Goal: Task Accomplishment & Management: Complete application form

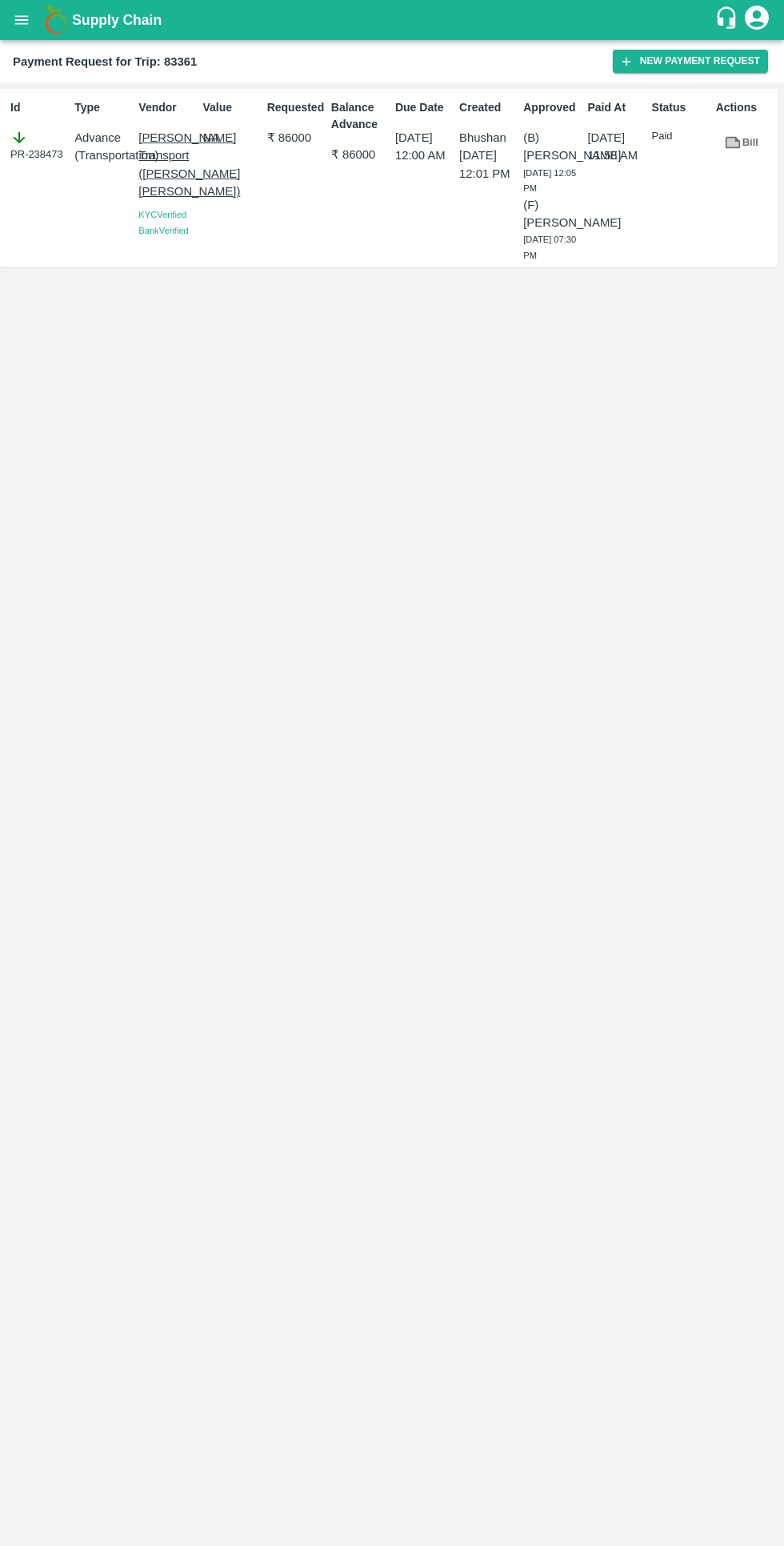
click at [646, 66] on button "New Payment Request" at bounding box center [690, 61] width 155 height 23
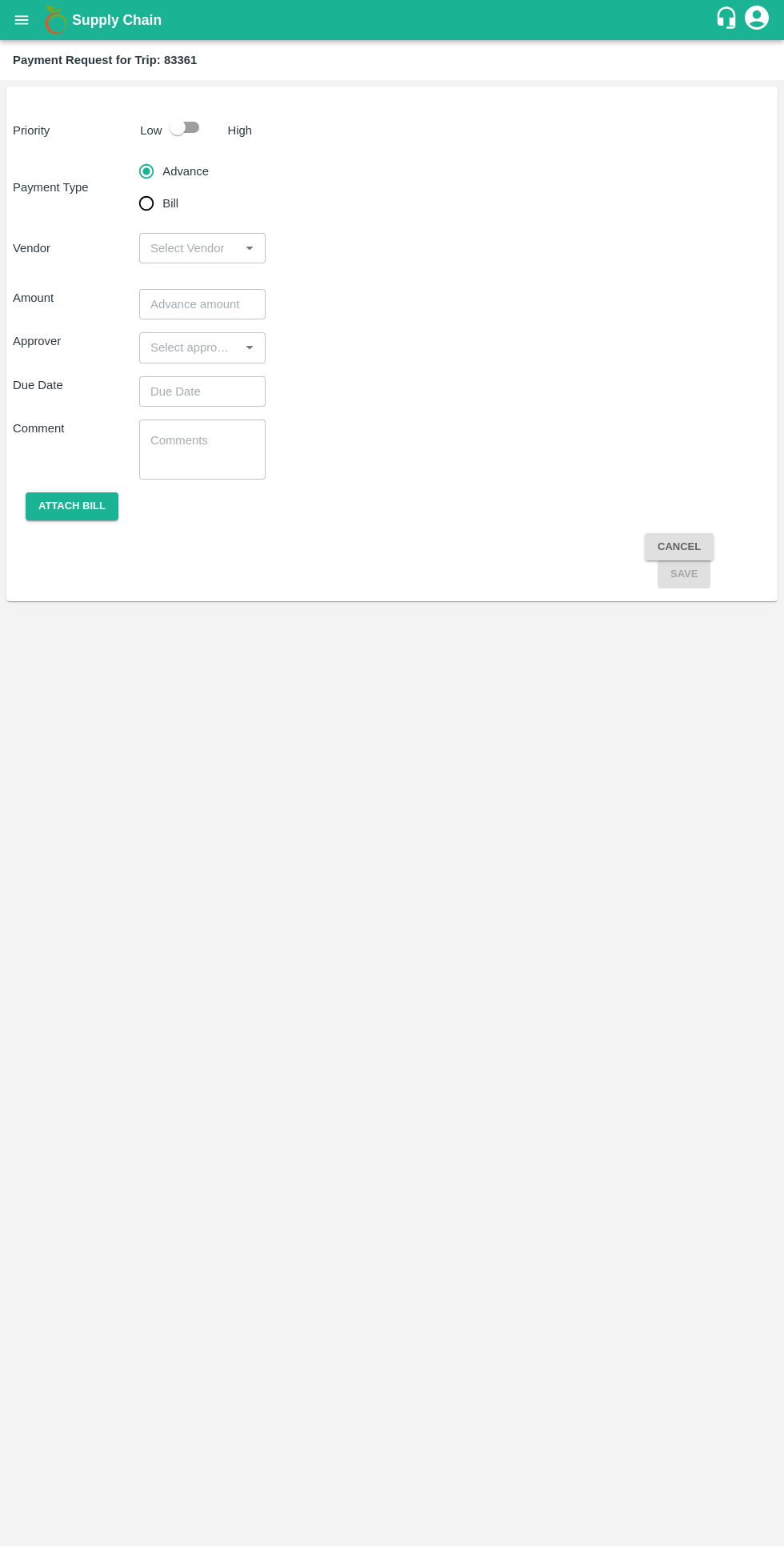
click at [151, 215] on input "Bill" at bounding box center [146, 203] width 32 height 32
radio input "true"
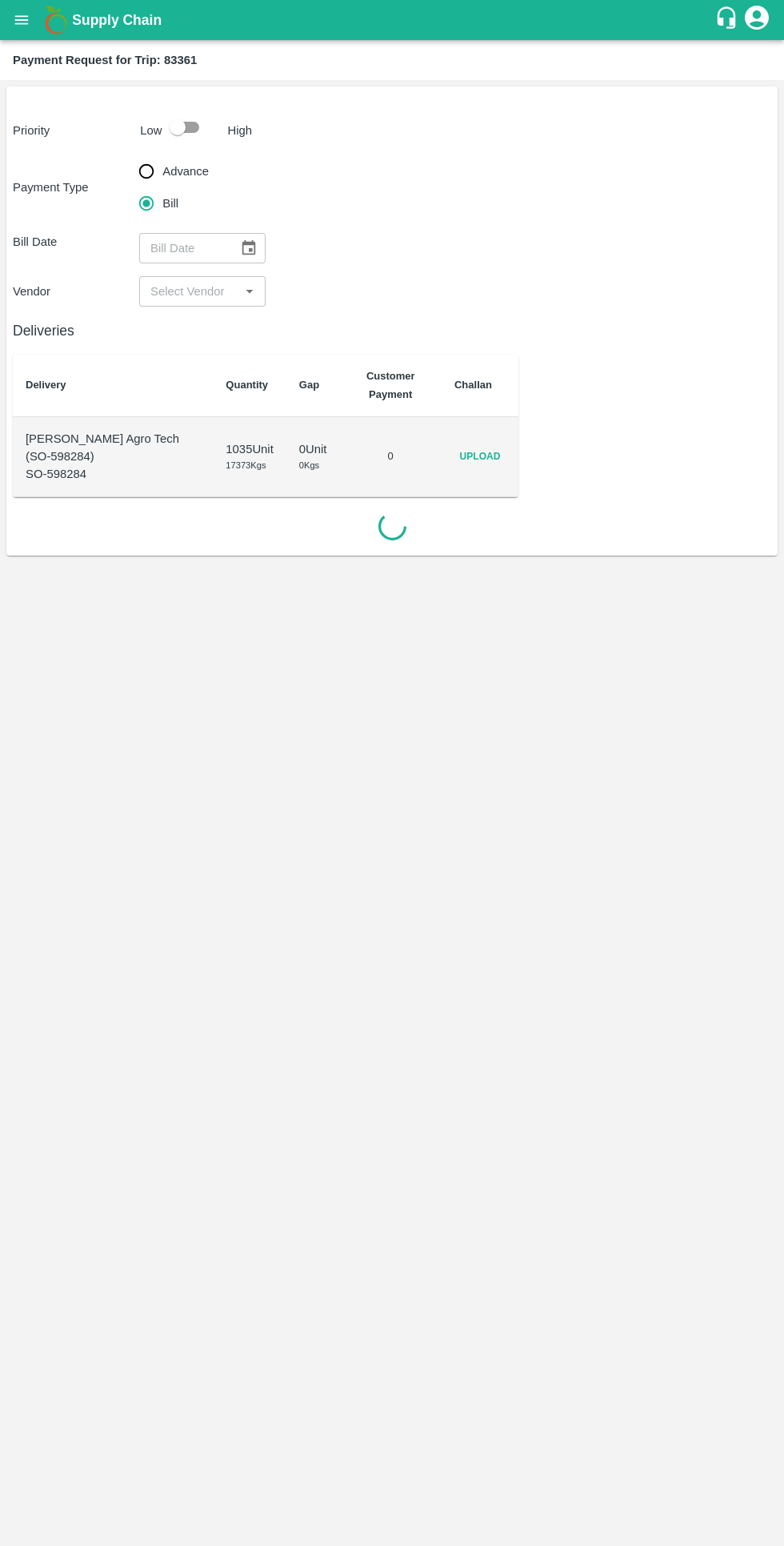
click at [468, 459] on span "Upload" at bounding box center [480, 457] width 51 height 23
click at [0, 0] on input "Upload" at bounding box center [0, 0] width 0 height 0
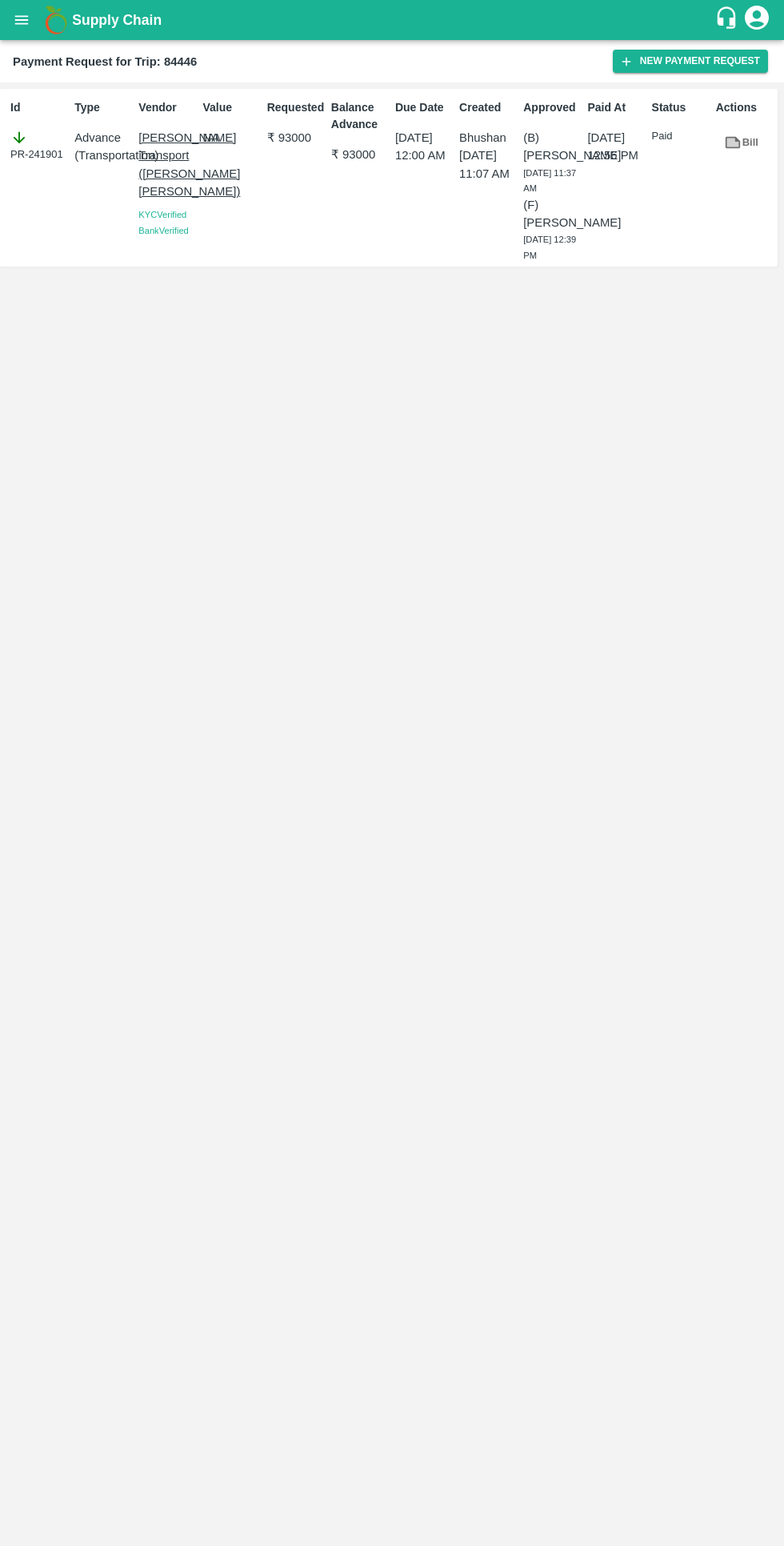
click at [649, 61] on button "New Payment Request" at bounding box center [690, 61] width 155 height 23
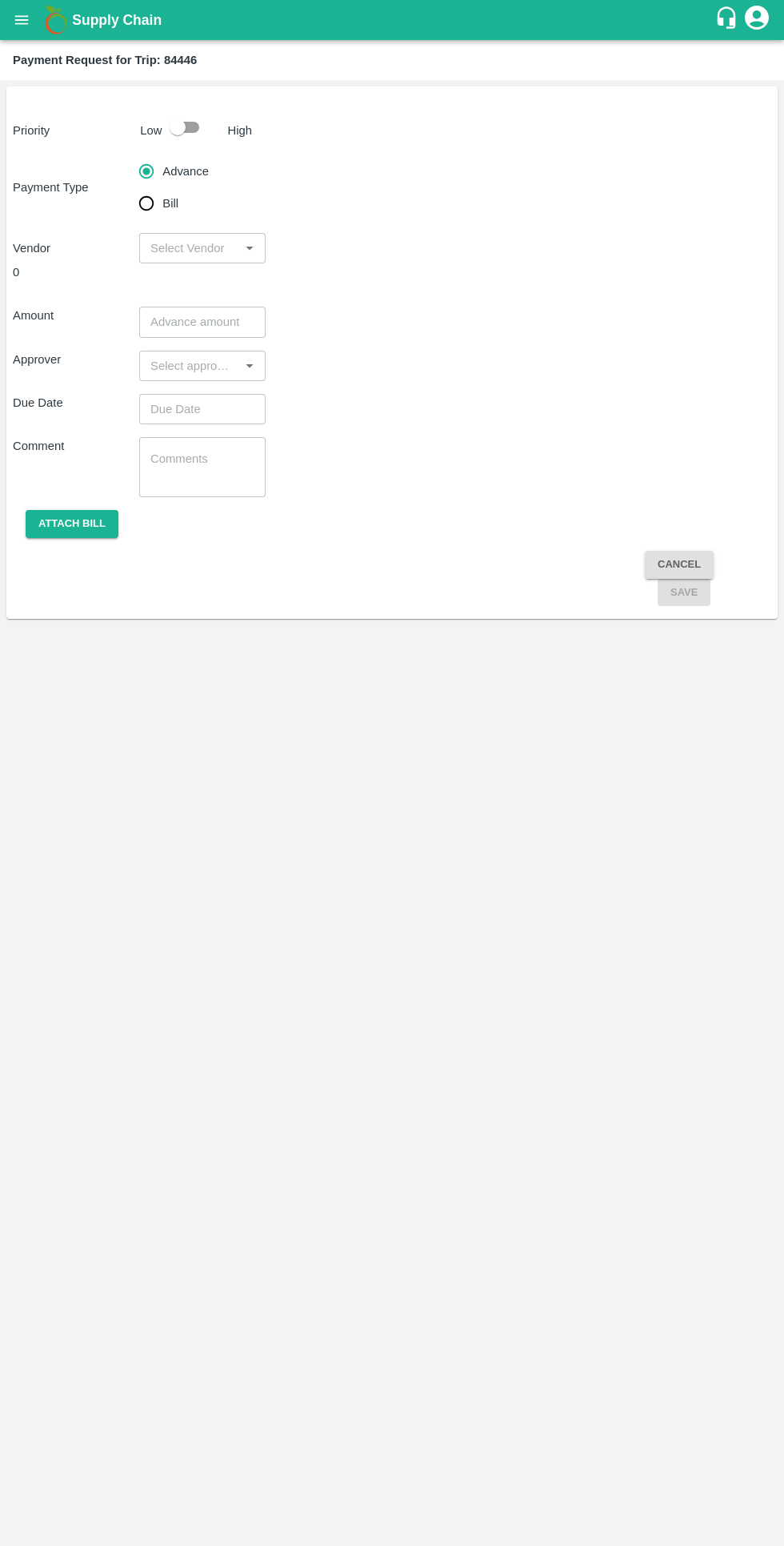
click at [188, 133] on input "checkbox" at bounding box center [177, 127] width 91 height 30
checkbox input "true"
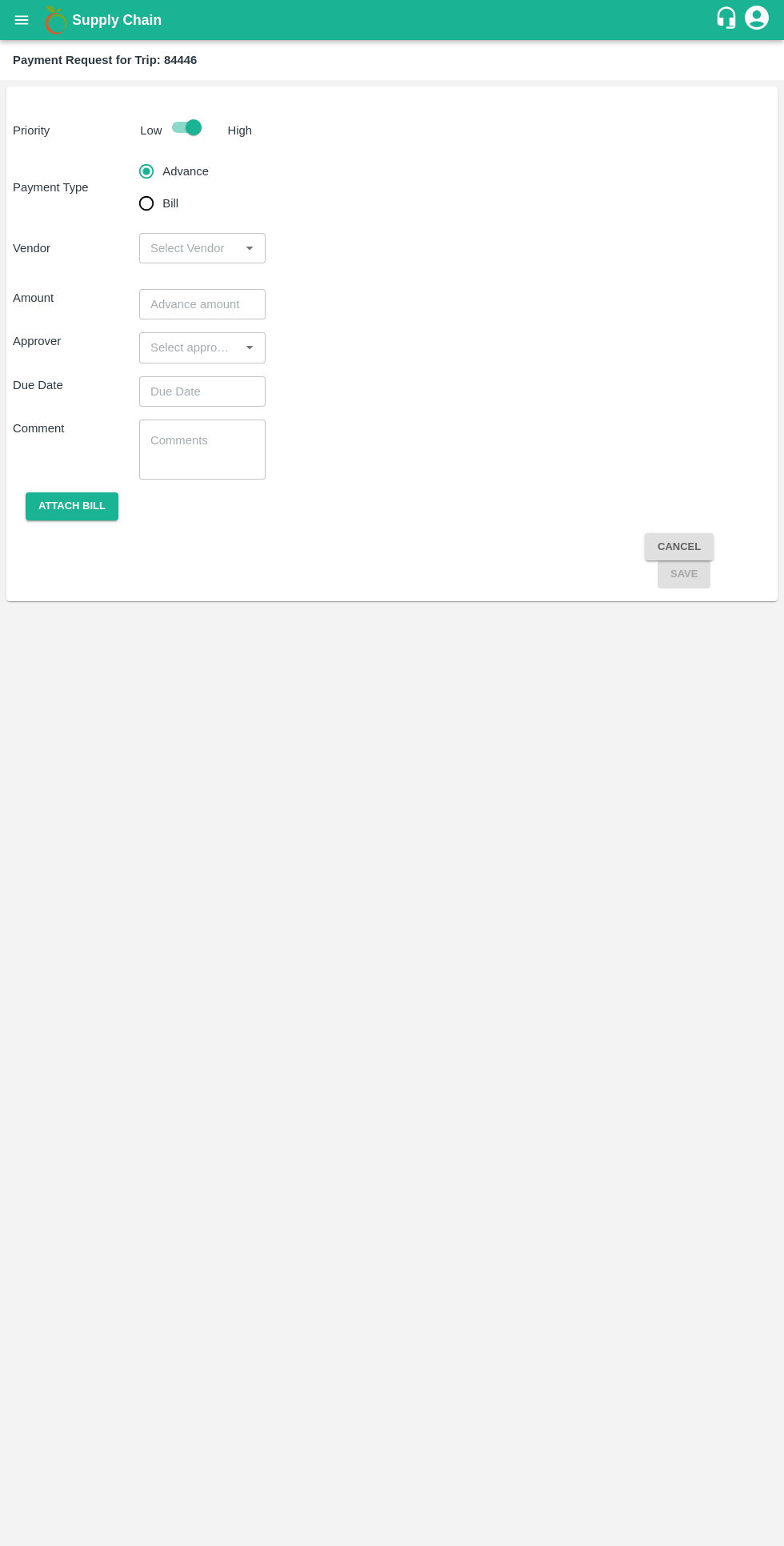
click at [161, 247] on input "input" at bounding box center [189, 248] width 90 height 21
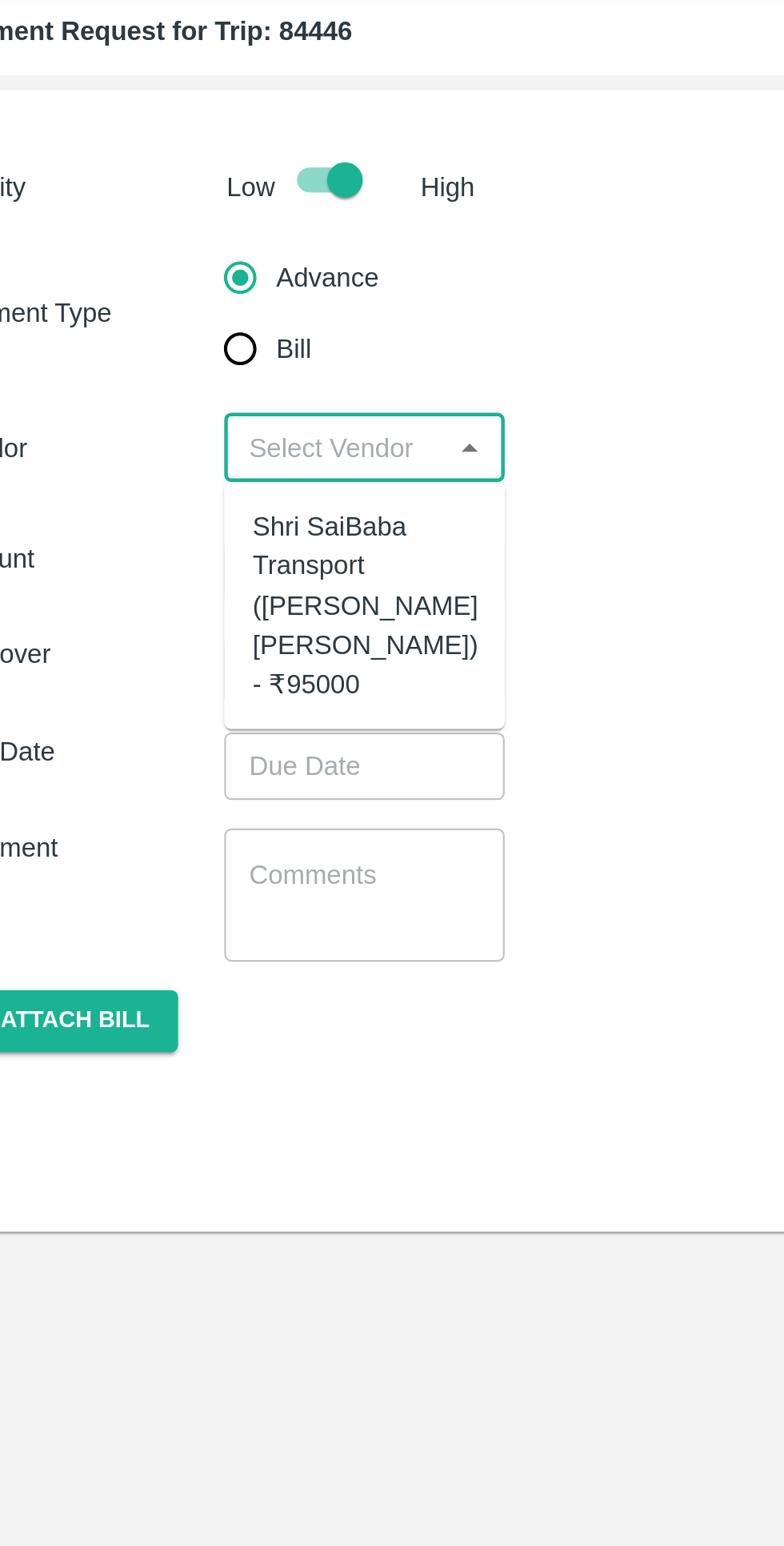
click at [159, 211] on input "Bill" at bounding box center [146, 203] width 32 height 32
radio input "true"
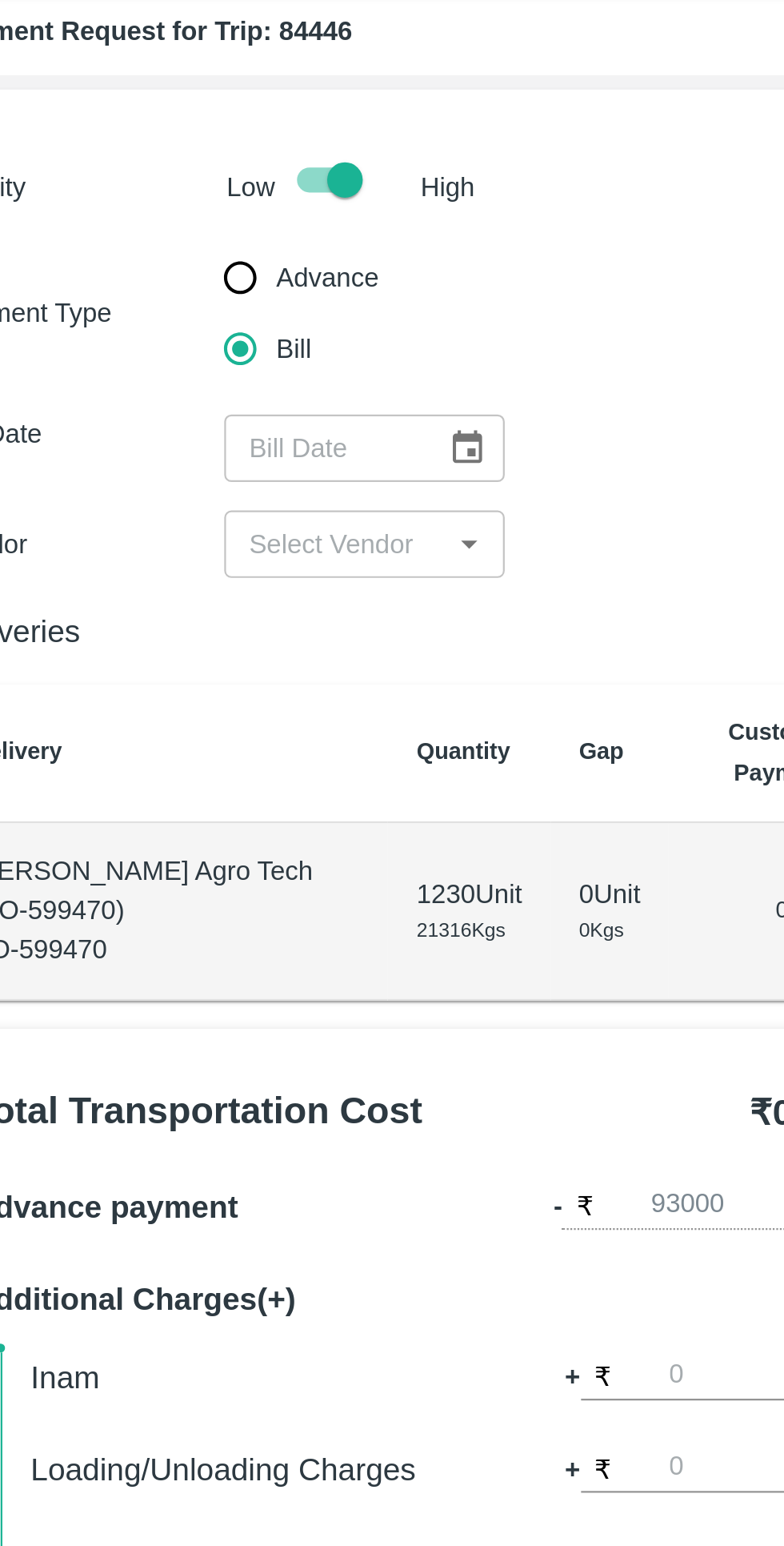
click at [245, 244] on icon "Choose date" at bounding box center [249, 248] width 14 height 16
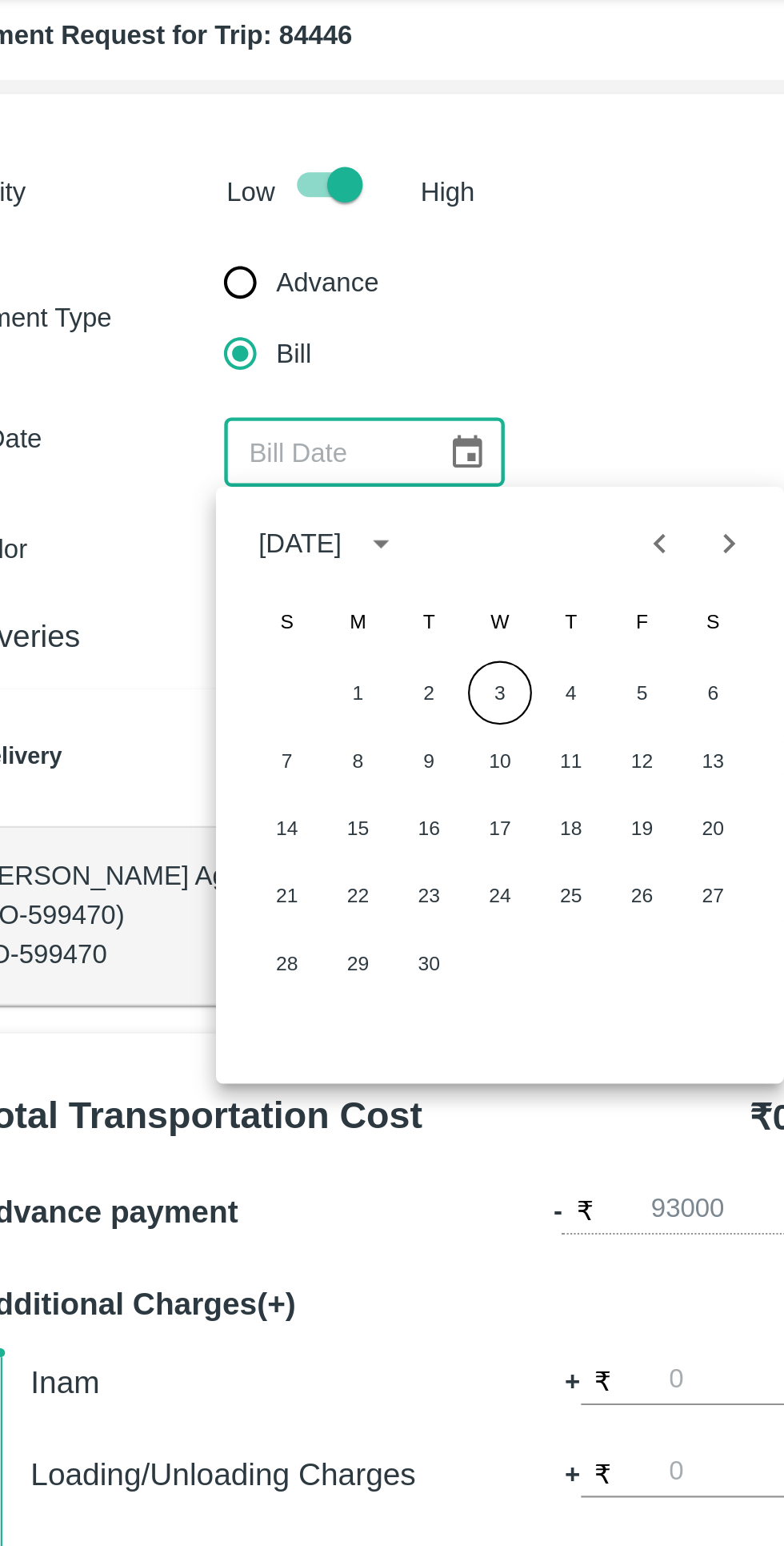
click at [330, 300] on button "Previous month" at bounding box center [335, 289] width 30 height 30
click at [228, 406] on button "12" at bounding box center [230, 417] width 29 height 29
type input "12/08/2025"
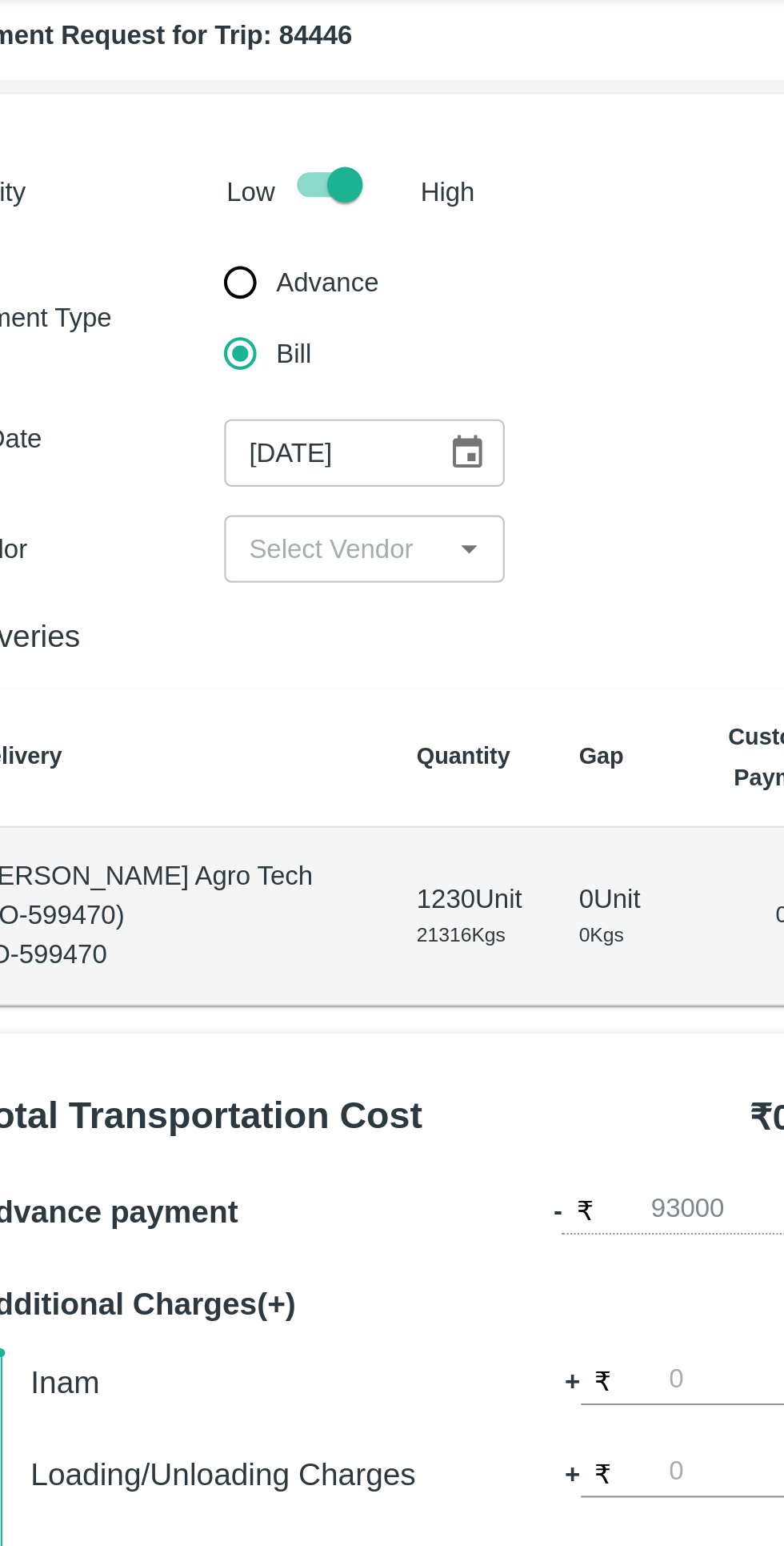
click at [199, 296] on input "input" at bounding box center [189, 291] width 90 height 21
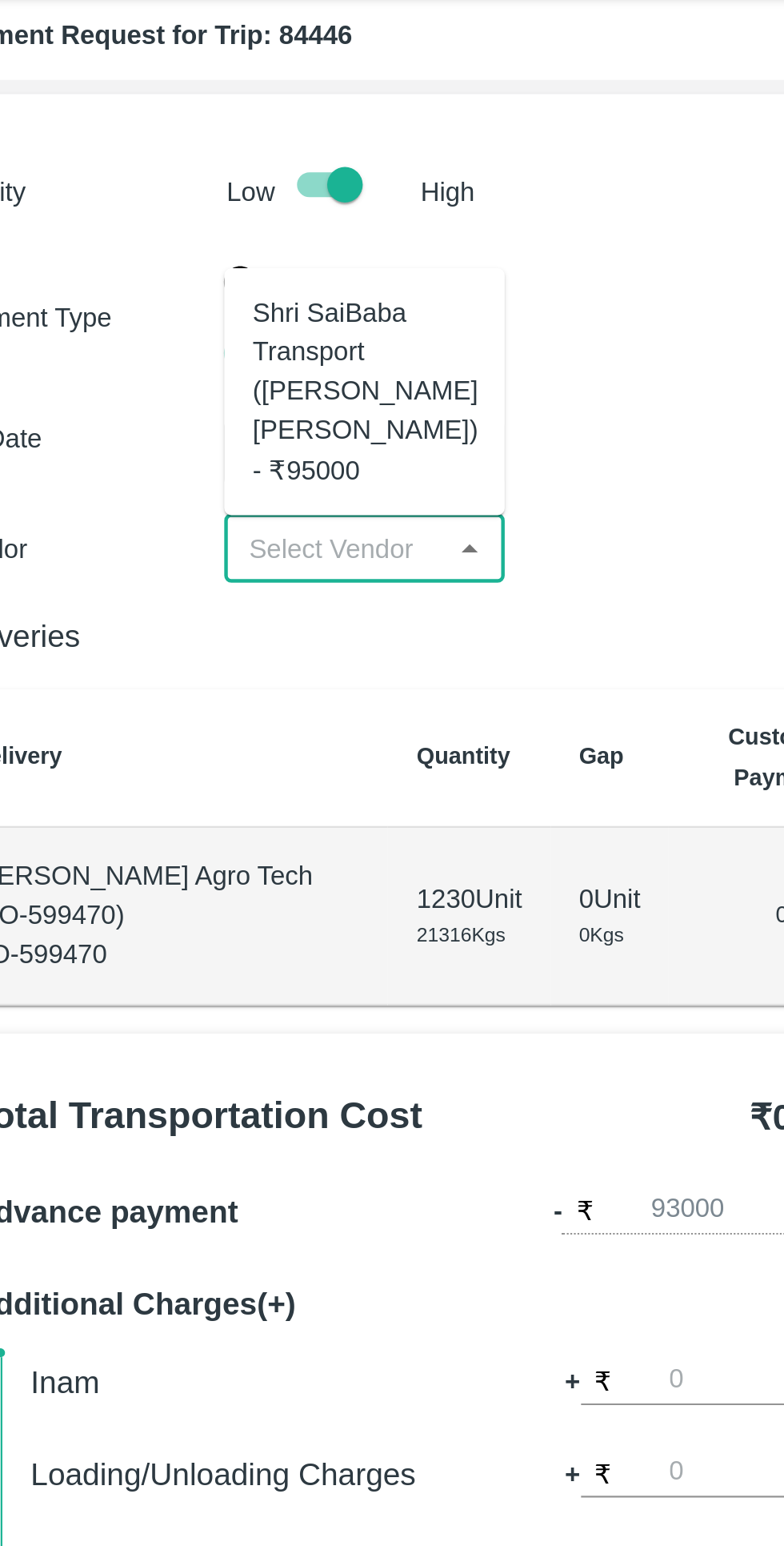
click at [217, 250] on div "Shri SaiBaba Transport (Ankush Vyankat Dongare) - ₹95000" at bounding box center [203, 220] width 101 height 89
type input "Shri SaiBaba Transport (Ankush Vyankat Dongare) - ₹95000"
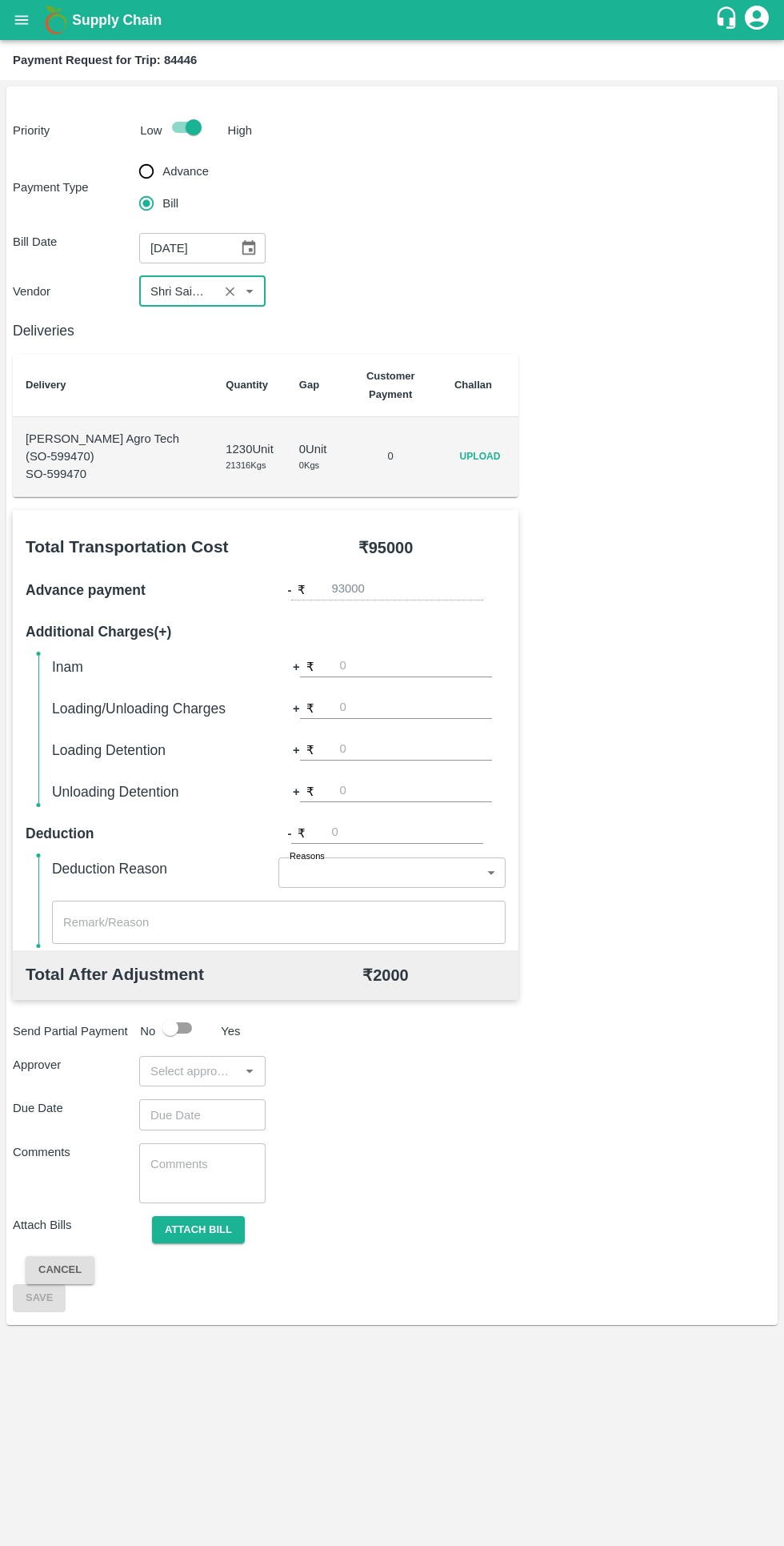
click at [489, 467] on span "Upload" at bounding box center [480, 457] width 51 height 23
click at [0, 0] on input "Upload" at bounding box center [0, 0] width 0 height 0
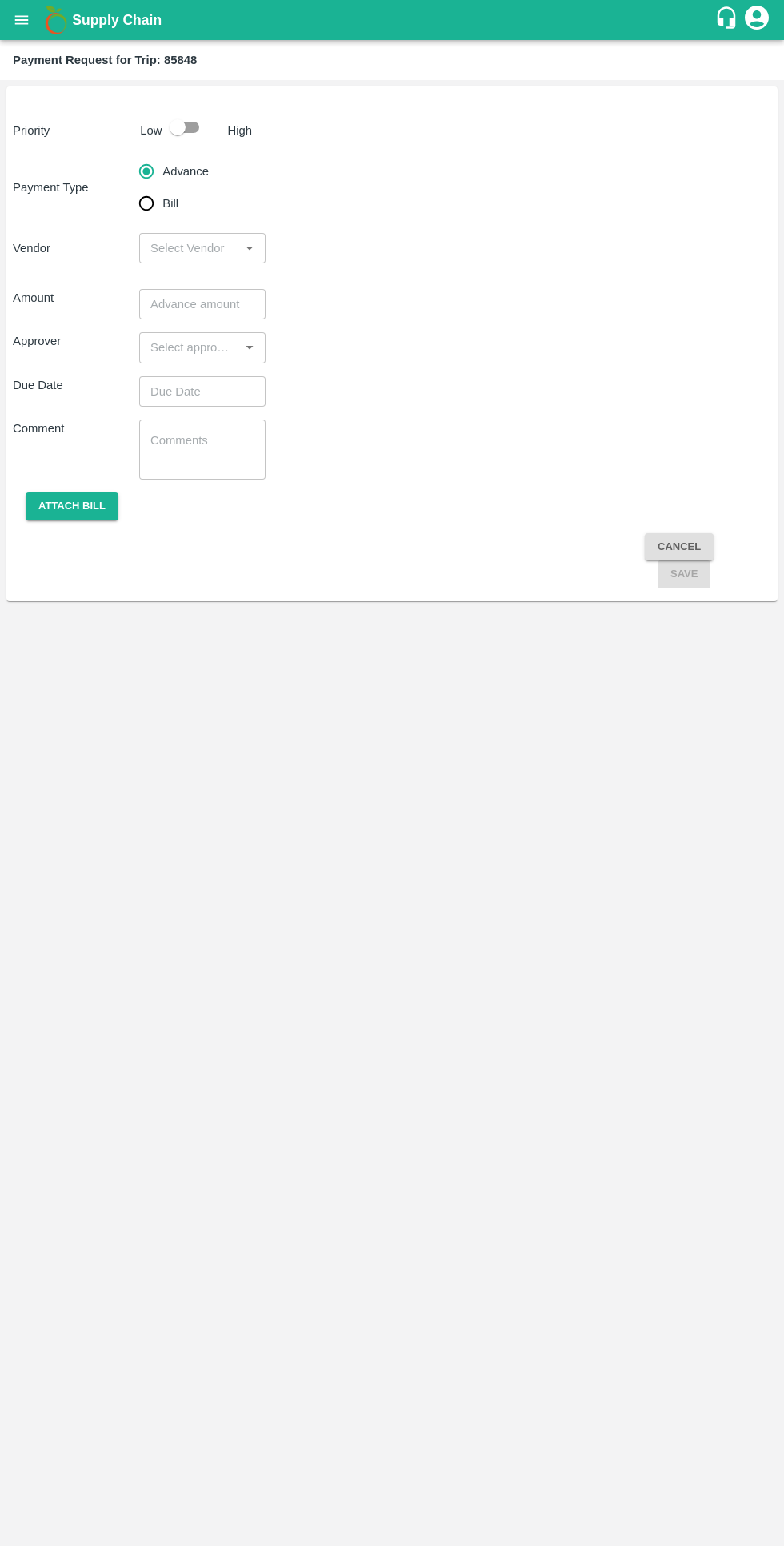
click at [139, 199] on input "Bill" at bounding box center [146, 203] width 32 height 32
radio input "true"
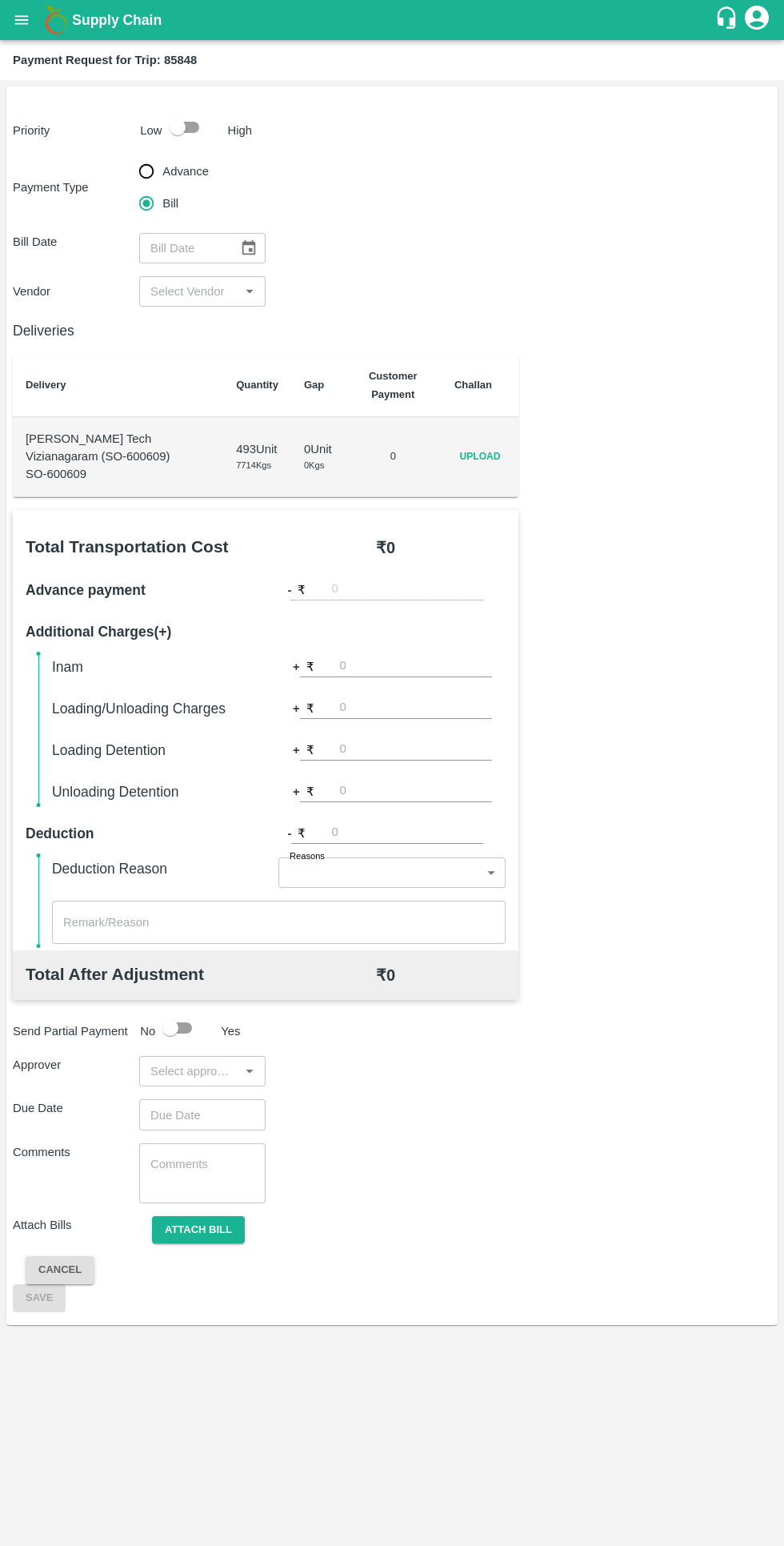
click at [191, 137] on input "checkbox" at bounding box center [177, 127] width 91 height 30
checkbox input "true"
click at [480, 457] on span "Upload" at bounding box center [480, 457] width 51 height 23
click at [0, 0] on input "Upload" at bounding box center [0, 0] width 0 height 0
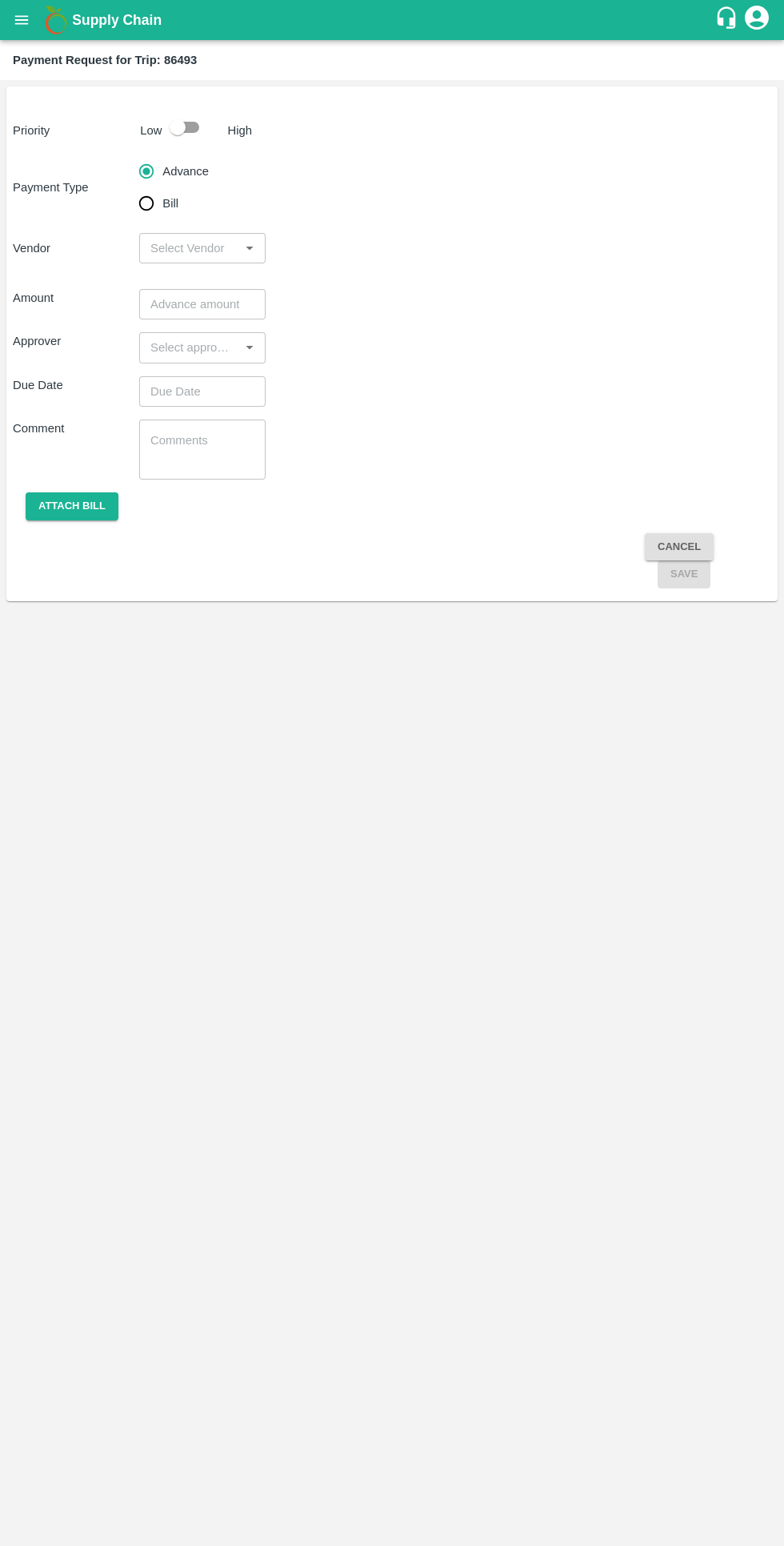
click at [157, 218] on input "Bill" at bounding box center [146, 203] width 32 height 32
radio input "true"
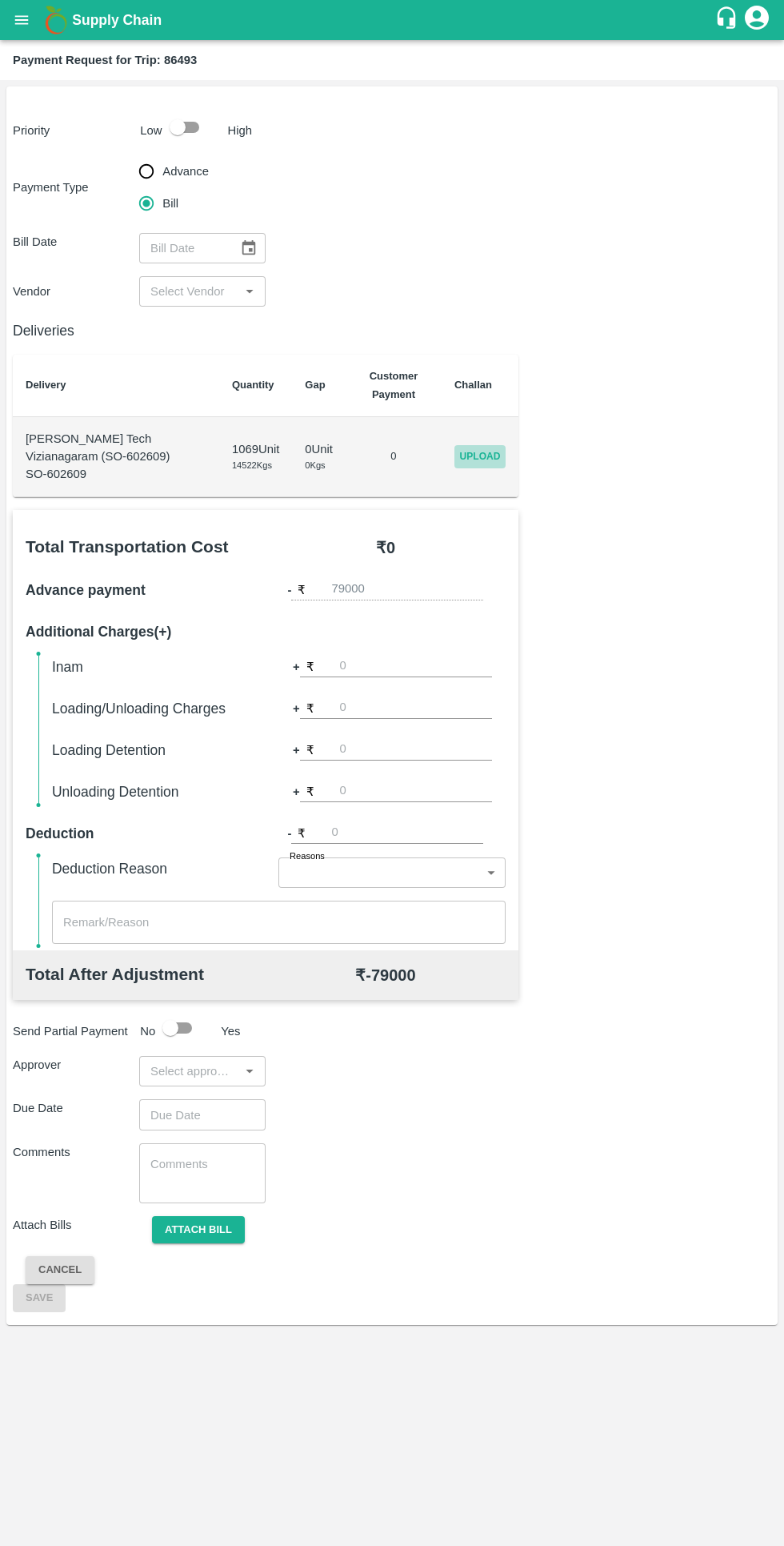
click at [482, 458] on span "Upload" at bounding box center [480, 457] width 51 height 23
click at [0, 0] on input "Upload" at bounding box center [0, 0] width 0 height 0
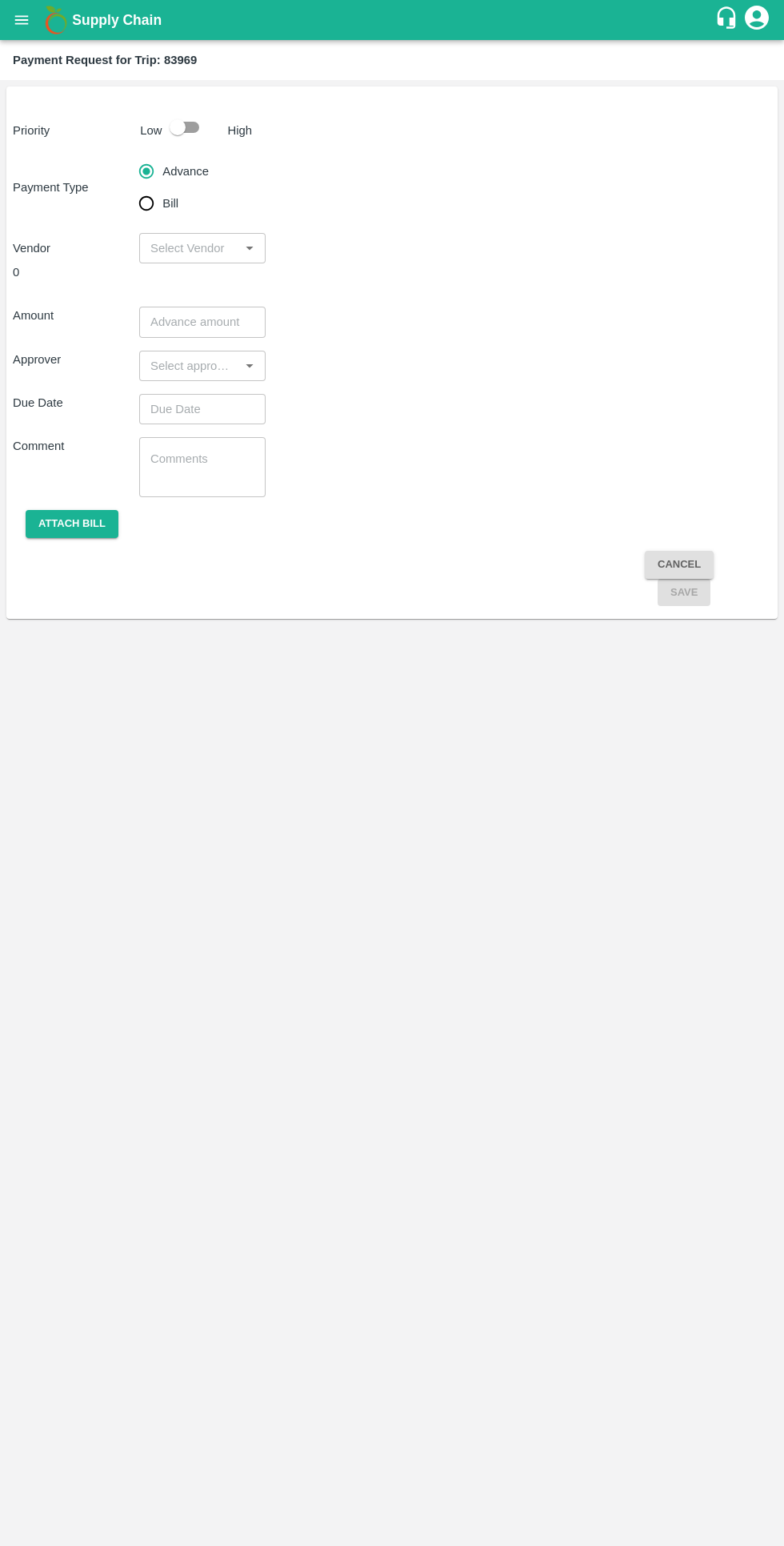
click at [146, 212] on input "Bill" at bounding box center [146, 203] width 32 height 32
radio input "true"
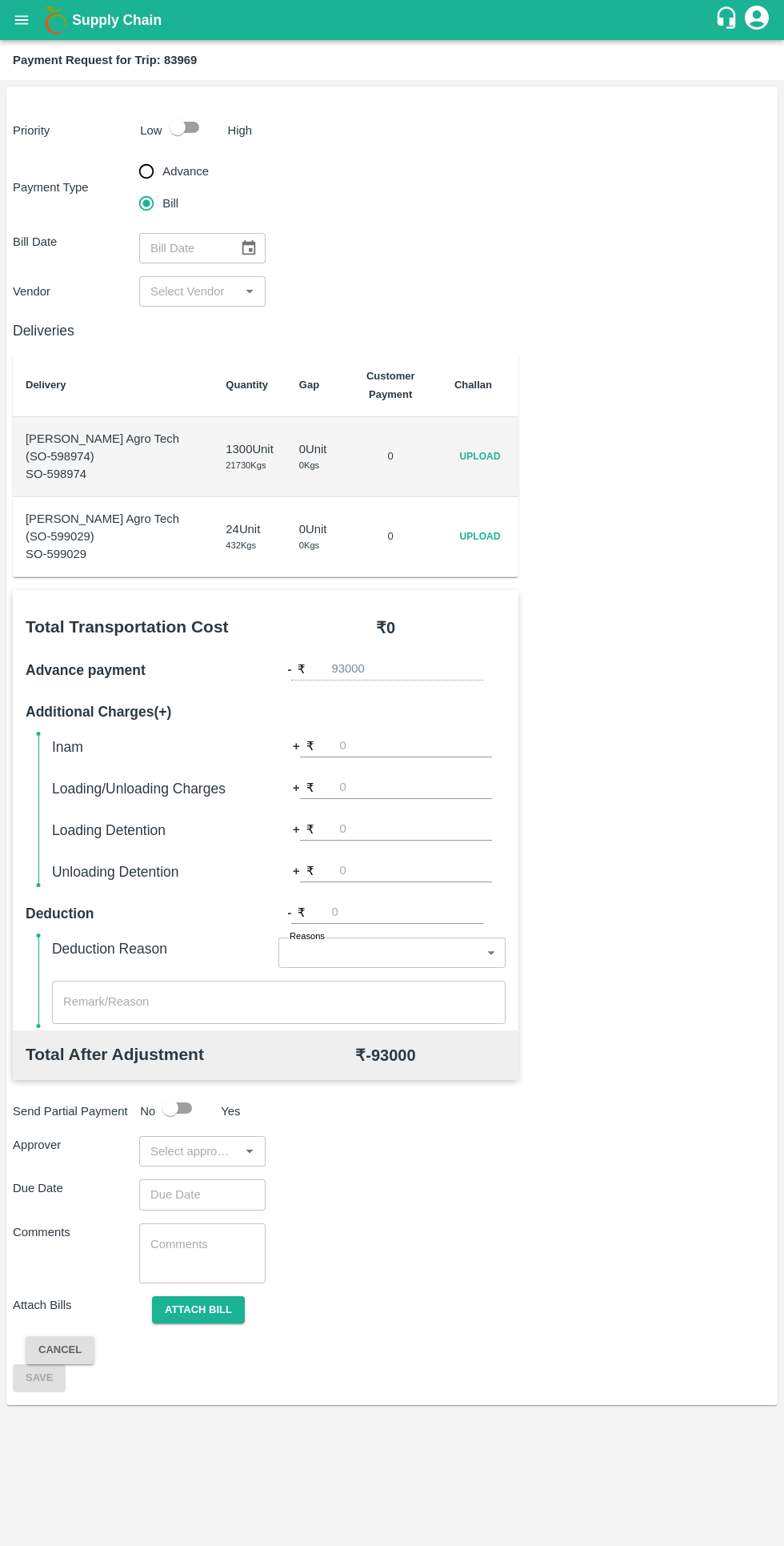
click at [489, 457] on span "Upload" at bounding box center [480, 457] width 51 height 23
click at [0, 0] on input "Upload" at bounding box center [0, 0] width 0 height 0
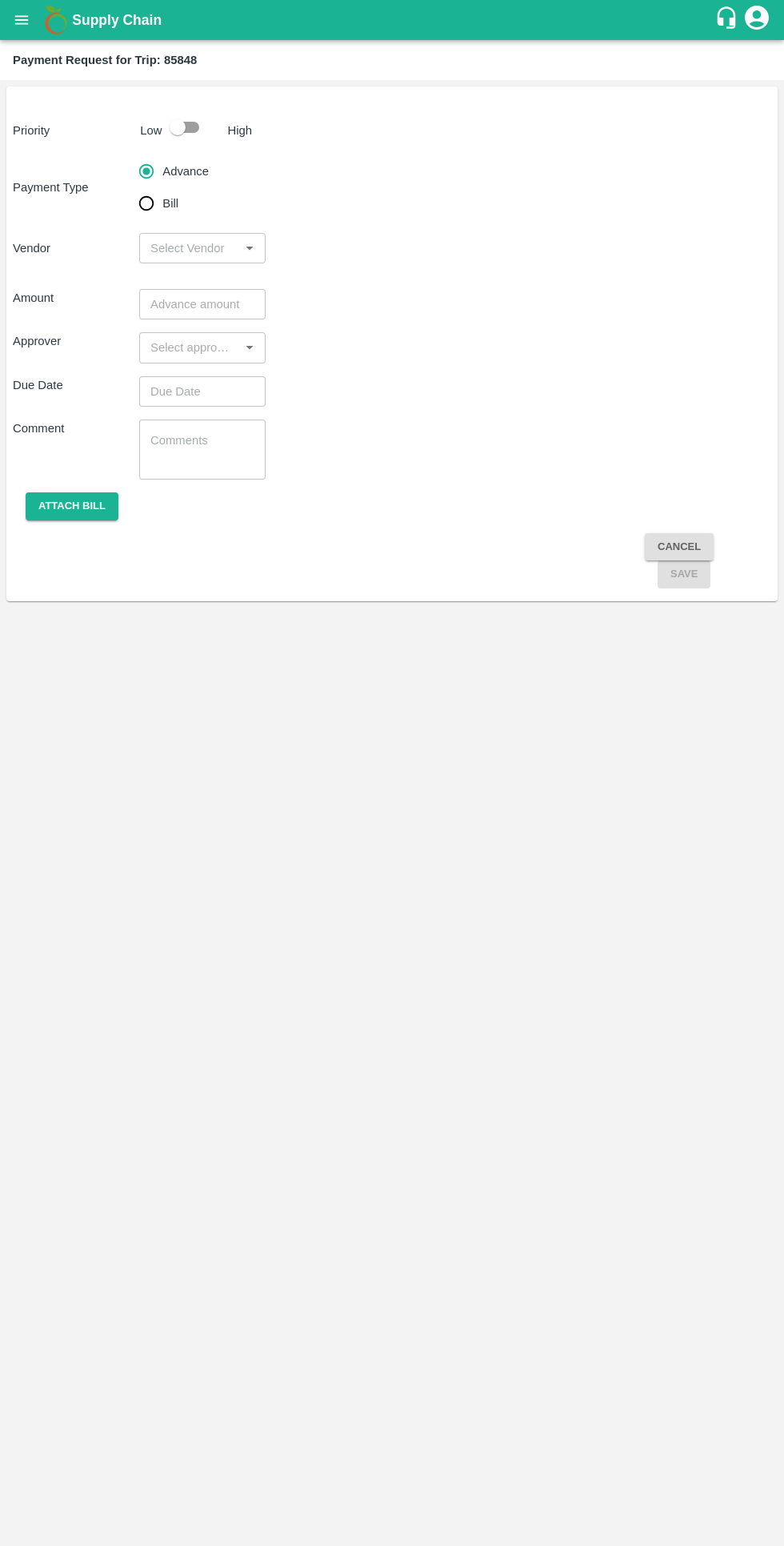
click at [134, 193] on input "Bill" at bounding box center [146, 203] width 32 height 32
radio input "true"
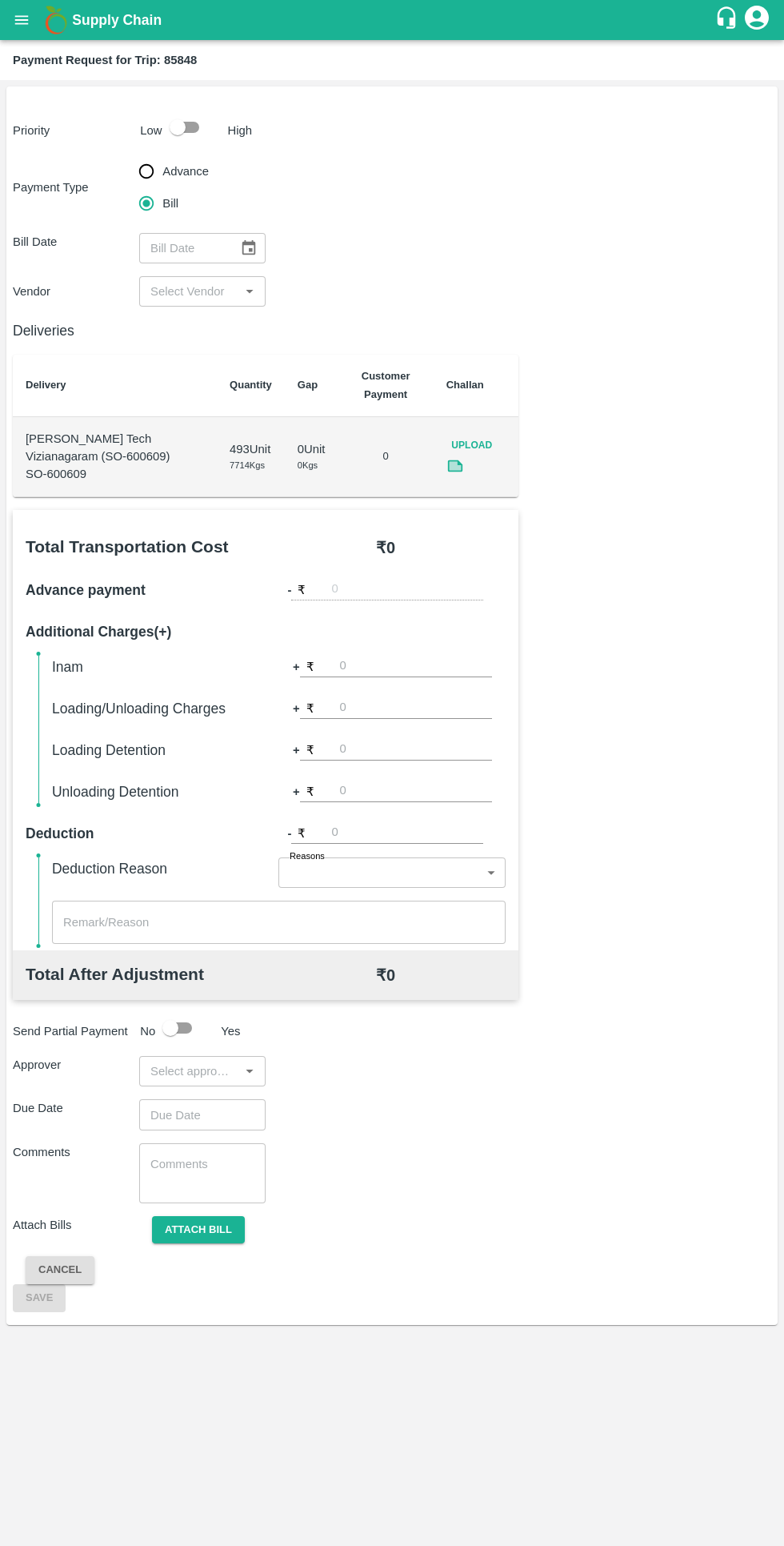
click at [455, 477] on link at bounding box center [455, 468] width 17 height 23
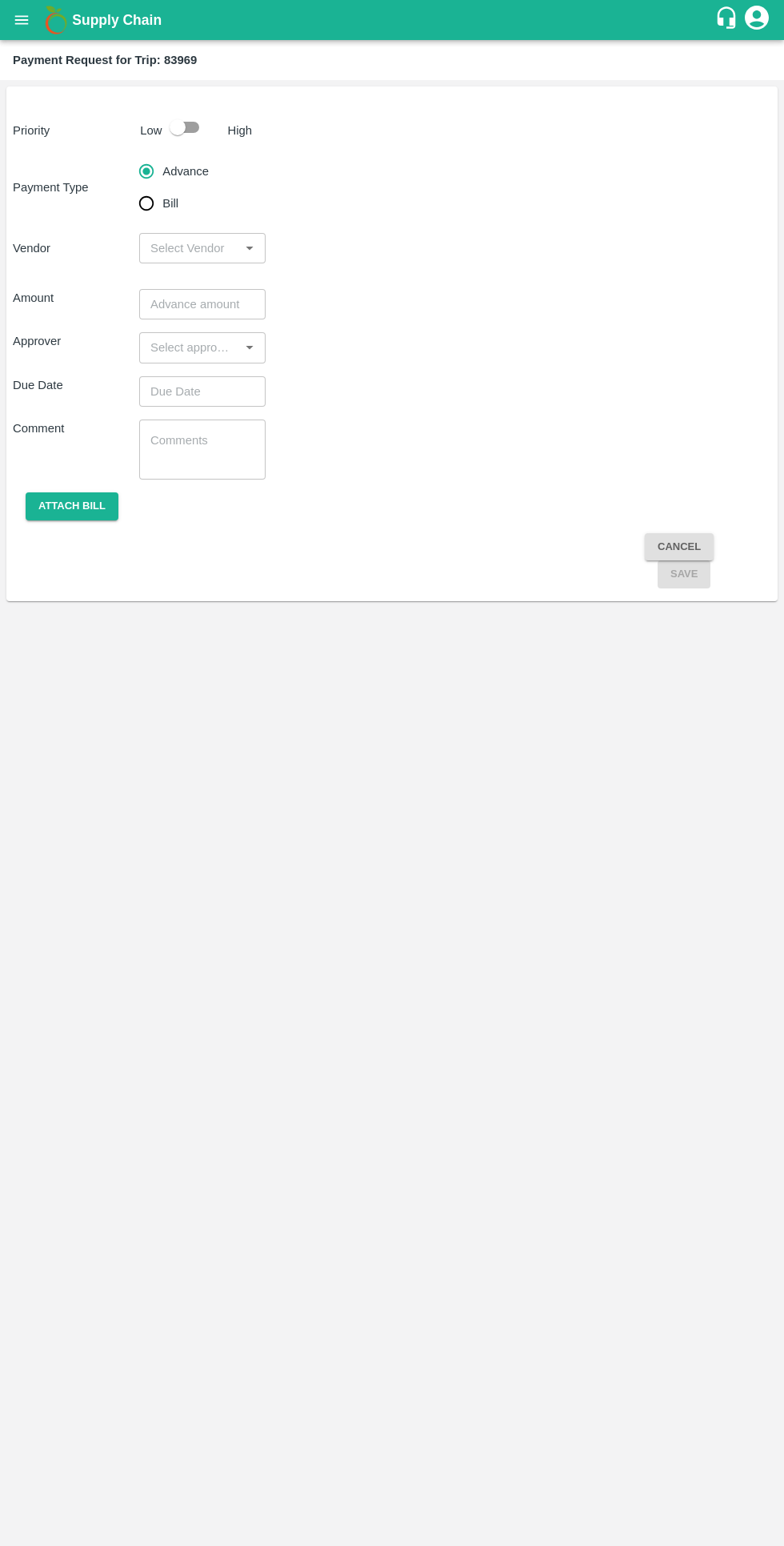
click at [162, 219] on input "Bill" at bounding box center [146, 203] width 32 height 32
radio input "true"
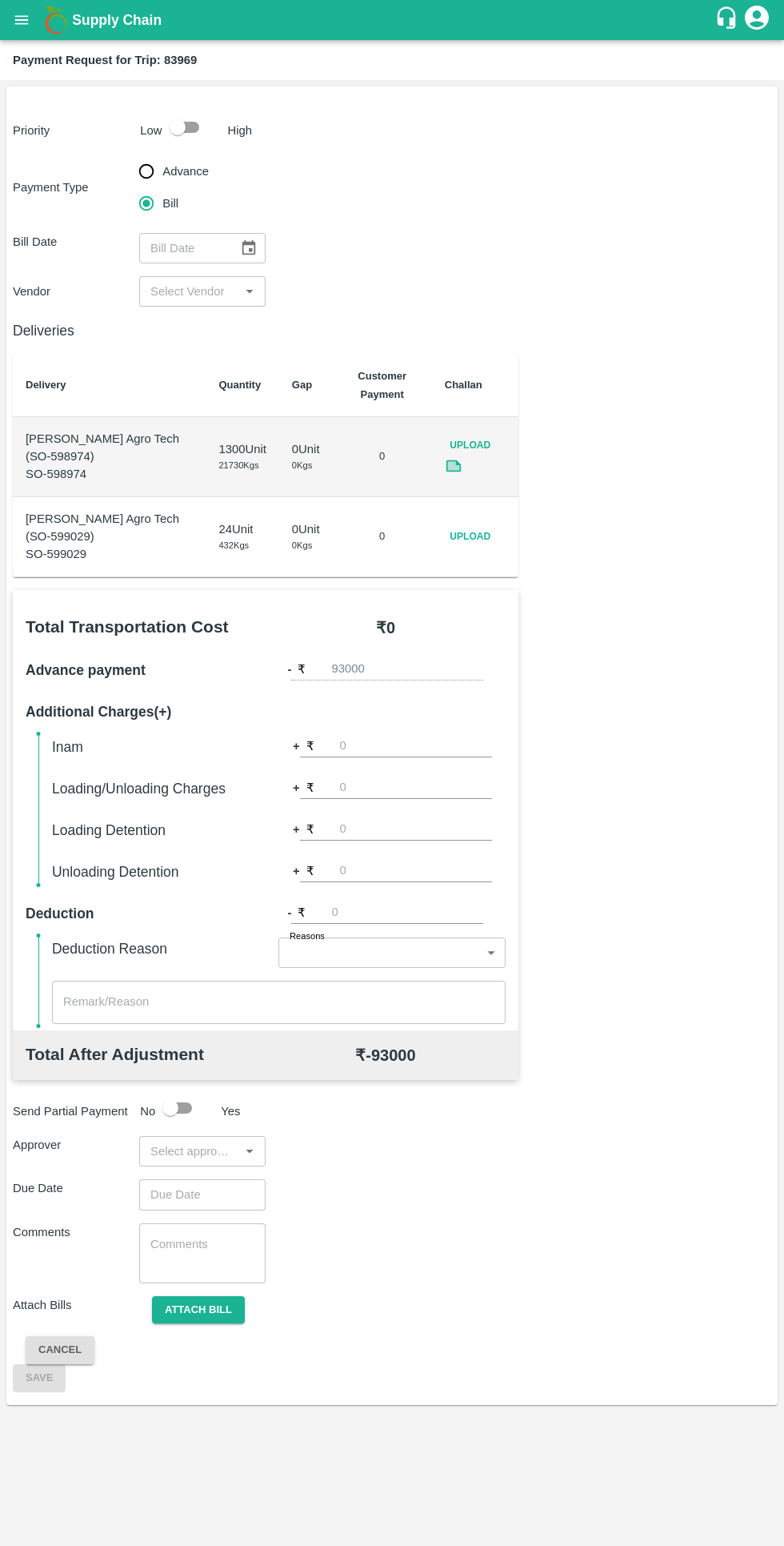
click at [467, 536] on span "Upload" at bounding box center [470, 536] width 51 height 23
click at [0, 0] on input "Upload" at bounding box center [0, 0] width 0 height 0
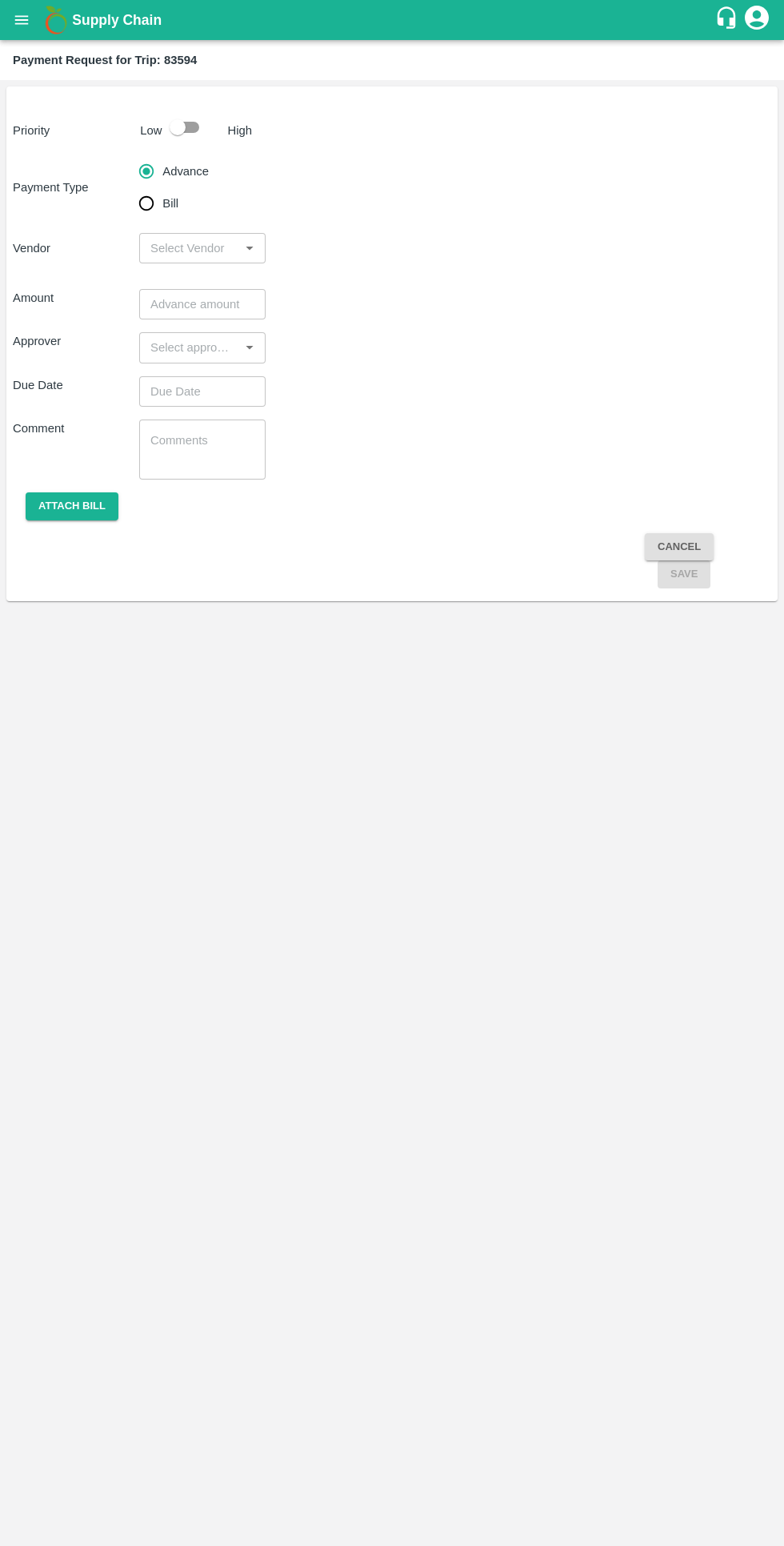
click at [152, 219] on input "Bill" at bounding box center [146, 203] width 32 height 32
radio input "true"
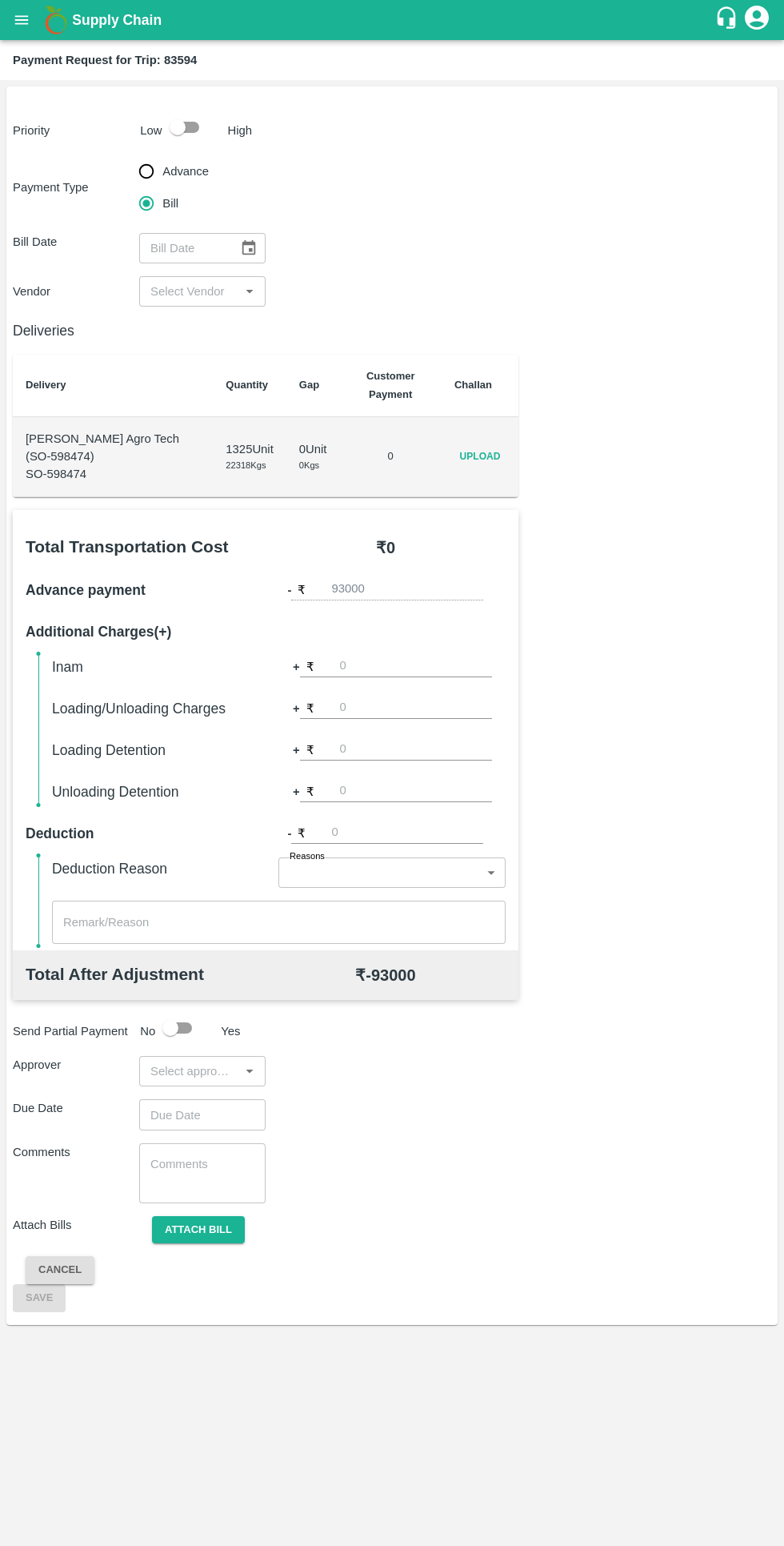
click at [480, 457] on span "Upload" at bounding box center [480, 457] width 51 height 23
click at [0, 0] on input "Upload" at bounding box center [0, 0] width 0 height 0
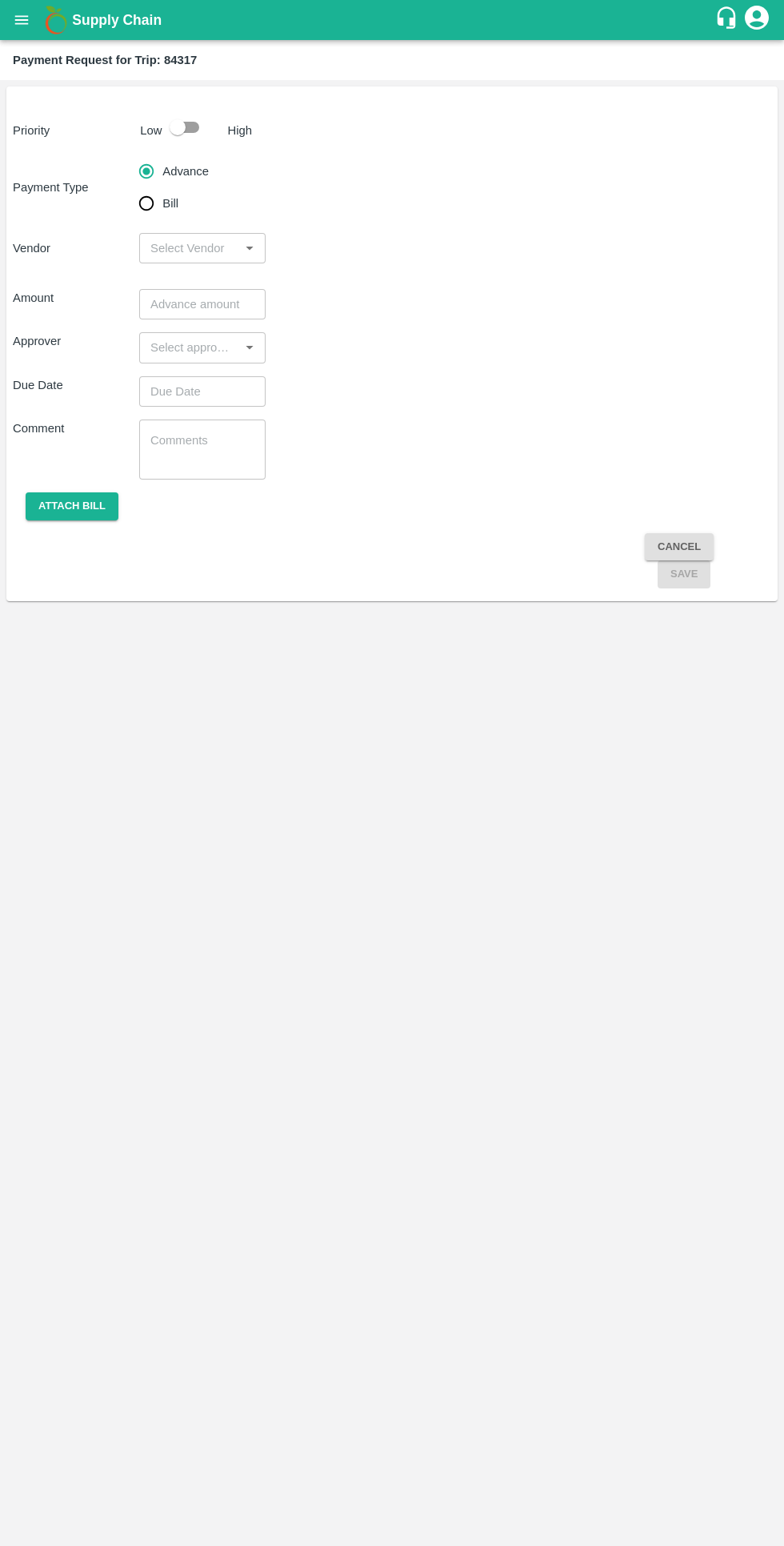
click at [147, 205] on input "Bill" at bounding box center [146, 203] width 32 height 32
radio input "true"
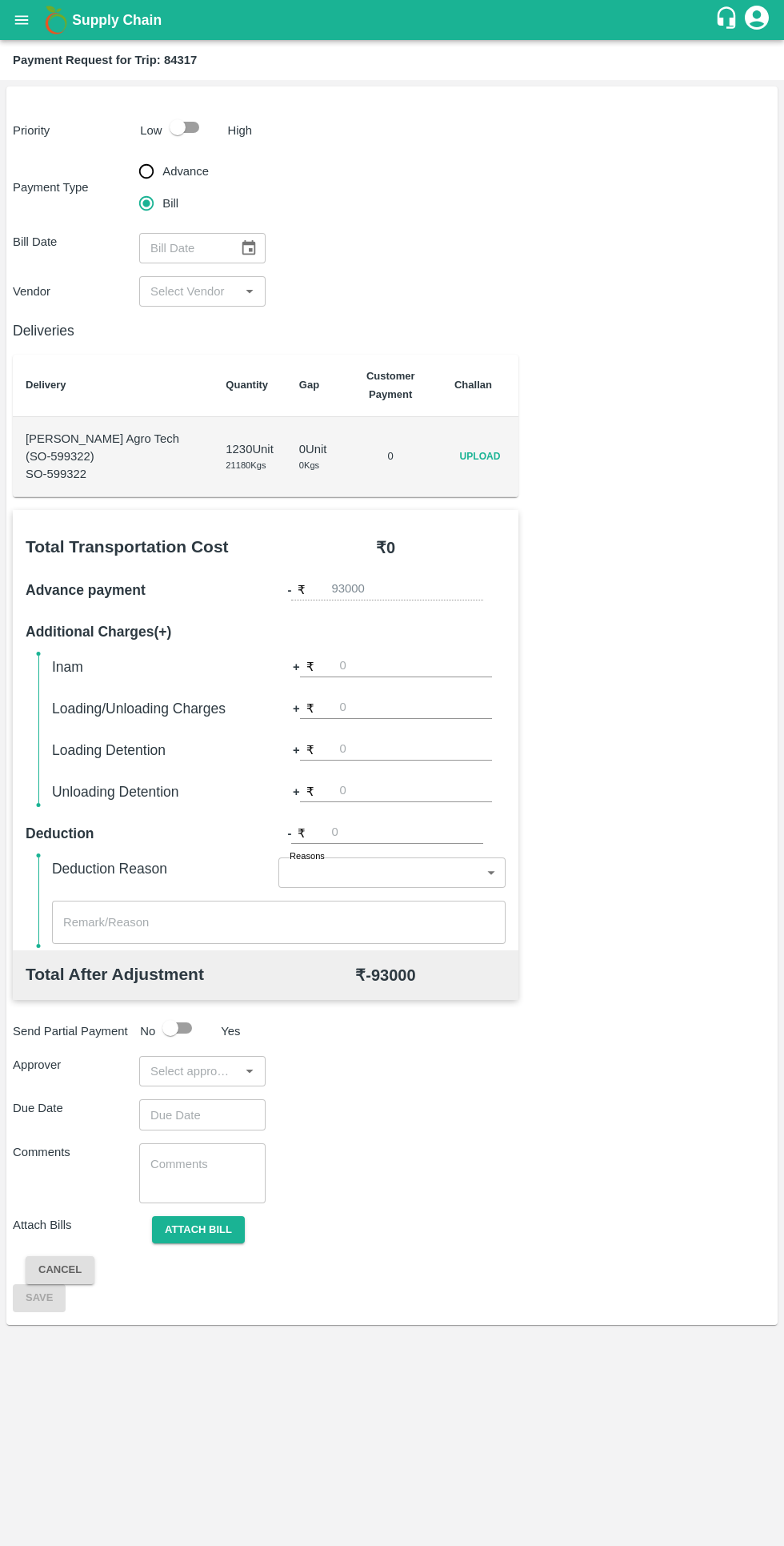
click at [494, 463] on span "Upload" at bounding box center [480, 457] width 51 height 23
click at [0, 0] on input "Upload" at bounding box center [0, 0] width 0 height 0
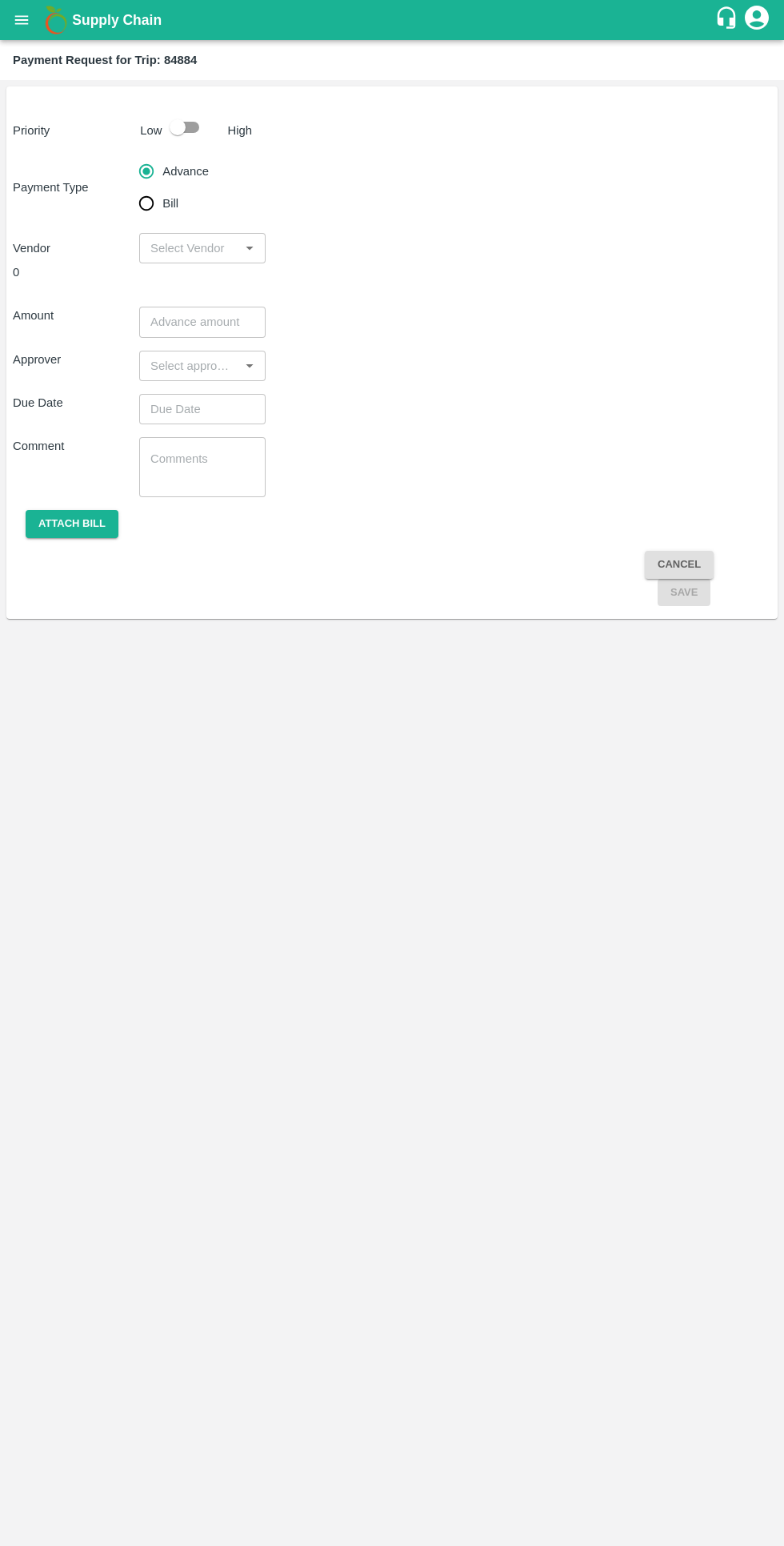
click at [155, 188] on input "Bill" at bounding box center [146, 203] width 32 height 32
radio input "true"
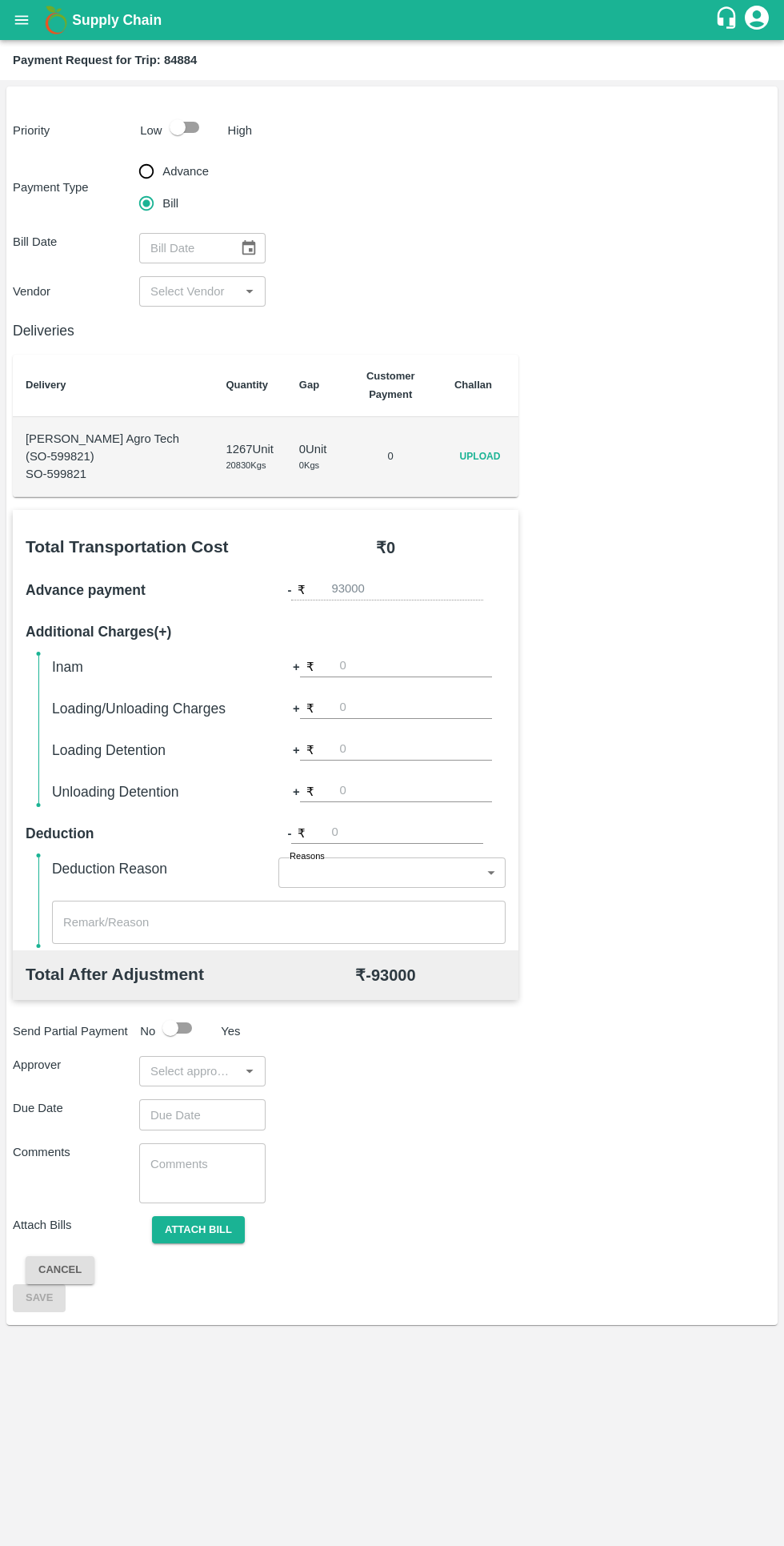
click at [463, 451] on span "Upload" at bounding box center [480, 457] width 51 height 23
click at [0, 0] on input "Upload" at bounding box center [0, 0] width 0 height 0
